Goal: Information Seeking & Learning: Learn about a topic

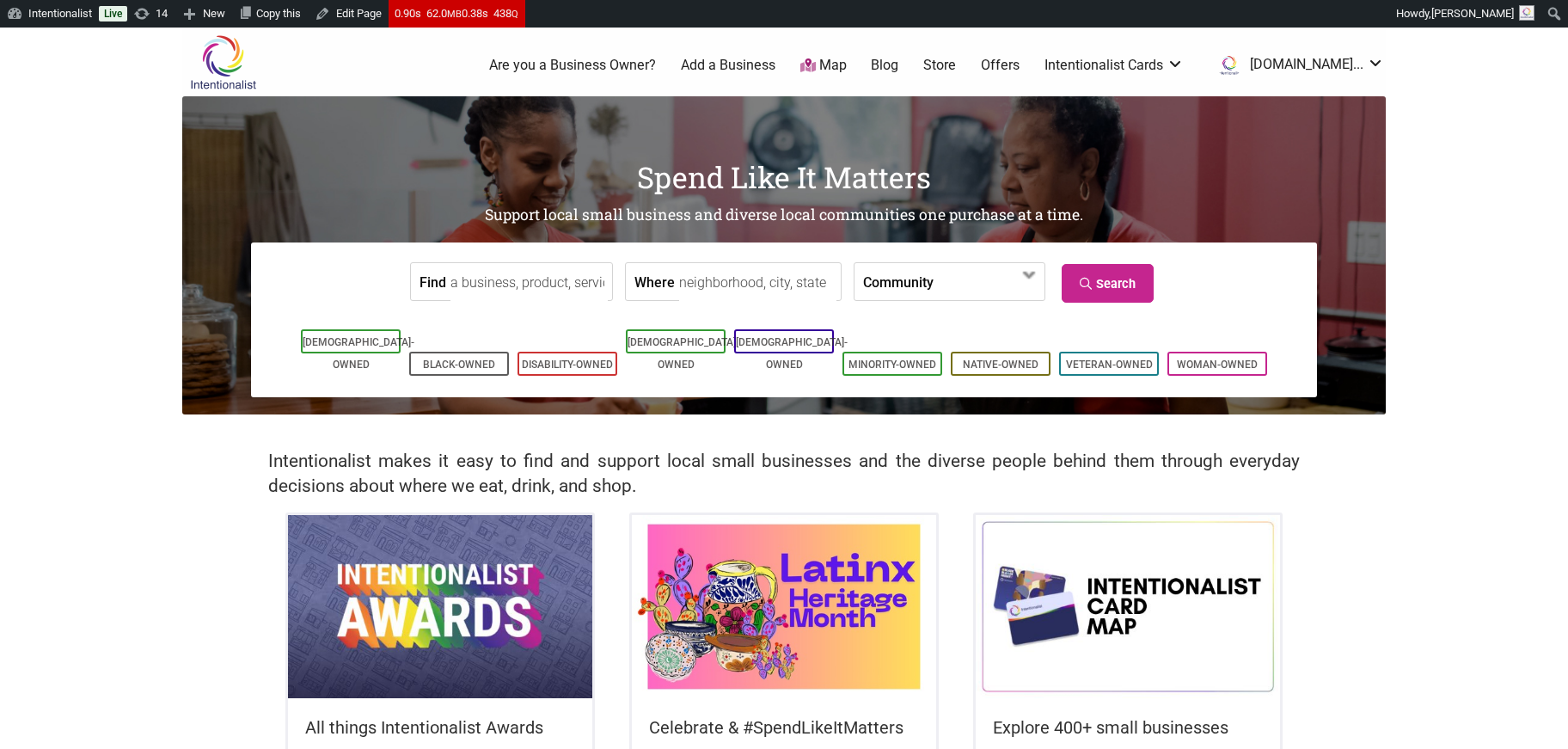
click at [898, 63] on link "Blog" at bounding box center [884, 65] width 28 height 19
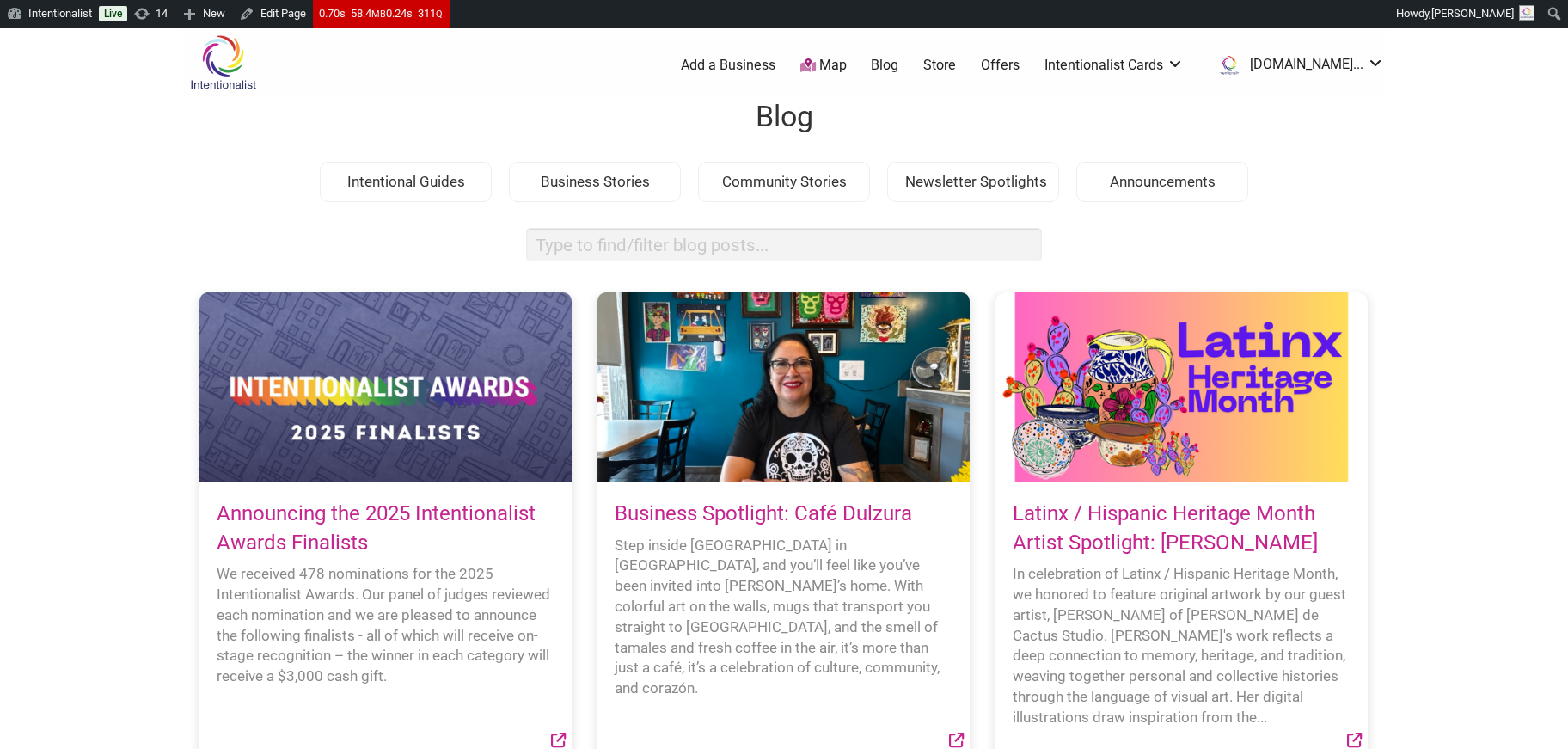
click at [420, 386] on div at bounding box center [385, 387] width 372 height 190
